Goal: Find specific page/section

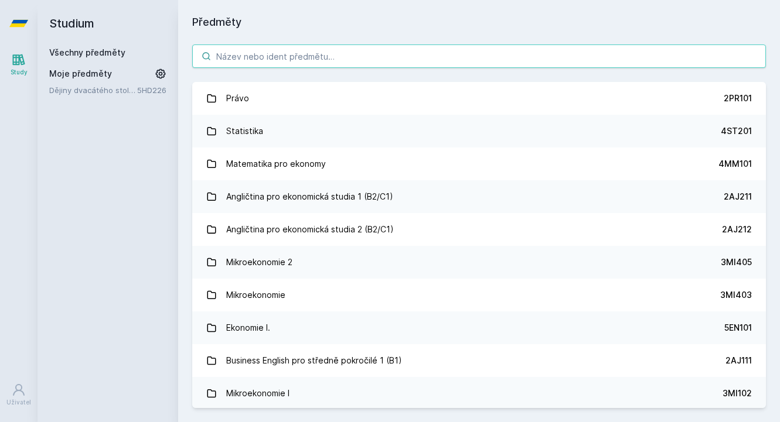
click at [263, 60] on input "search" at bounding box center [478, 56] width 573 height 23
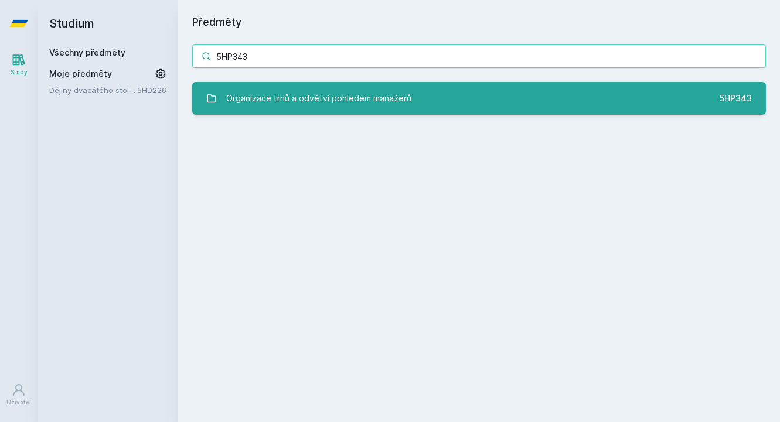
type input "5HP343"
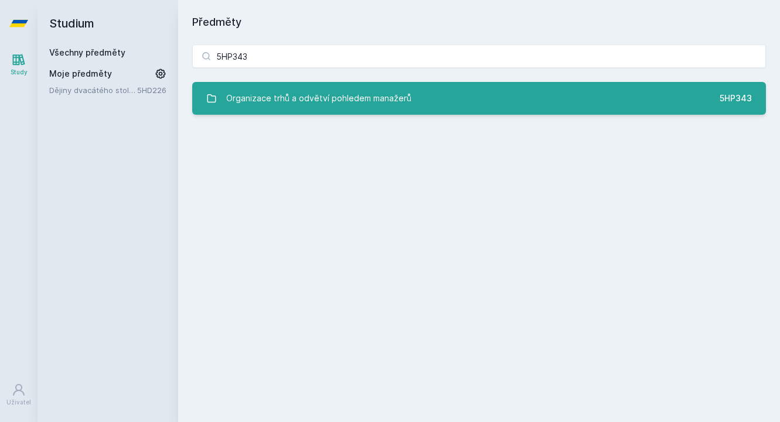
click at [517, 88] on link "Organizace trhů a odvětví pohledem manažerů 5HP343" at bounding box center [478, 98] width 573 height 33
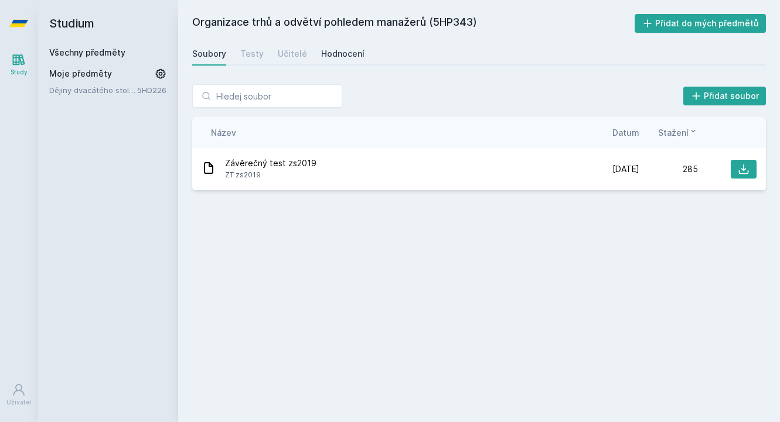
click at [338, 51] on div "Hodnocení" at bounding box center [342, 54] width 43 height 12
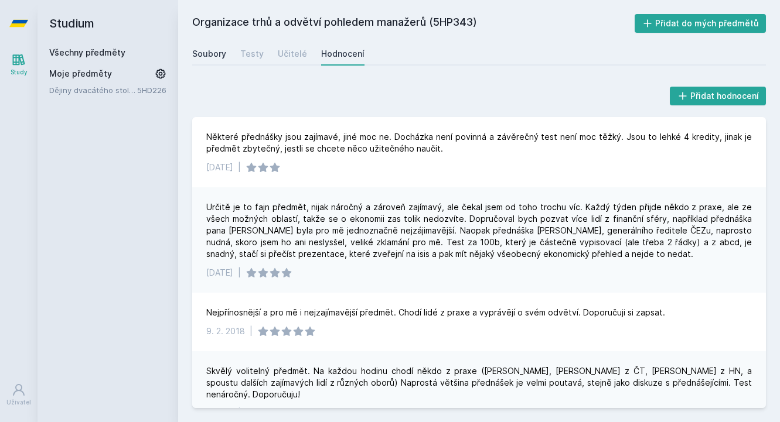
click at [220, 58] on div "Soubory" at bounding box center [209, 54] width 34 height 12
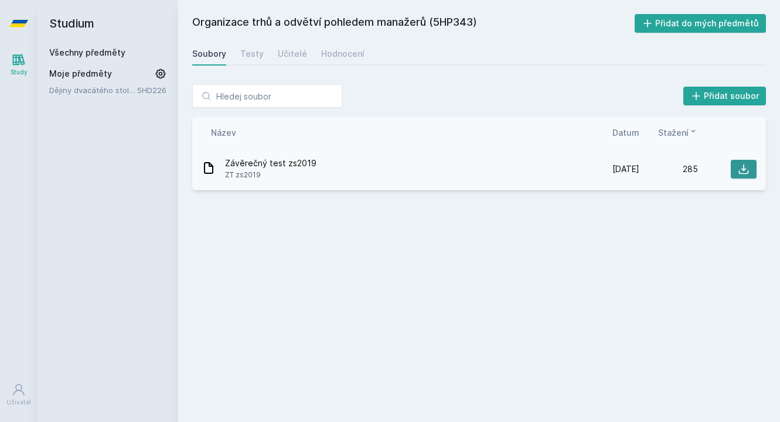
click at [741, 168] on icon at bounding box center [744, 169] width 12 height 12
